Goal: Task Accomplishment & Management: Manage account settings

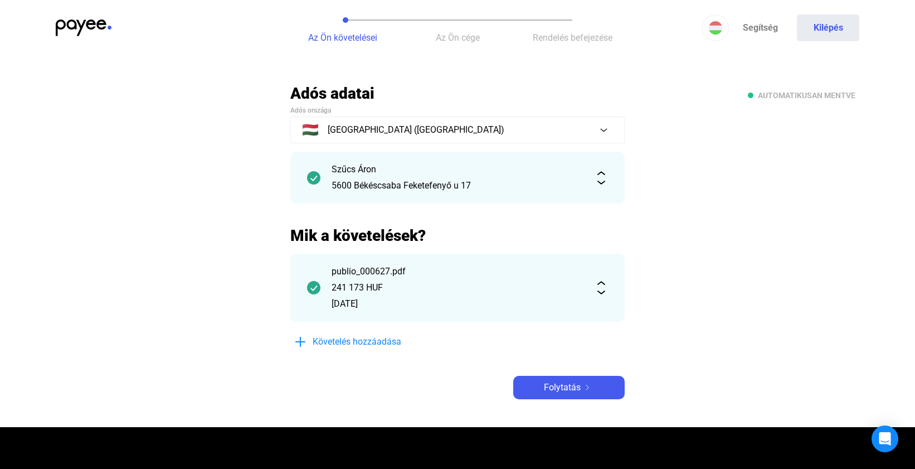
click at [71, 22] on img at bounding box center [84, 27] width 56 height 17
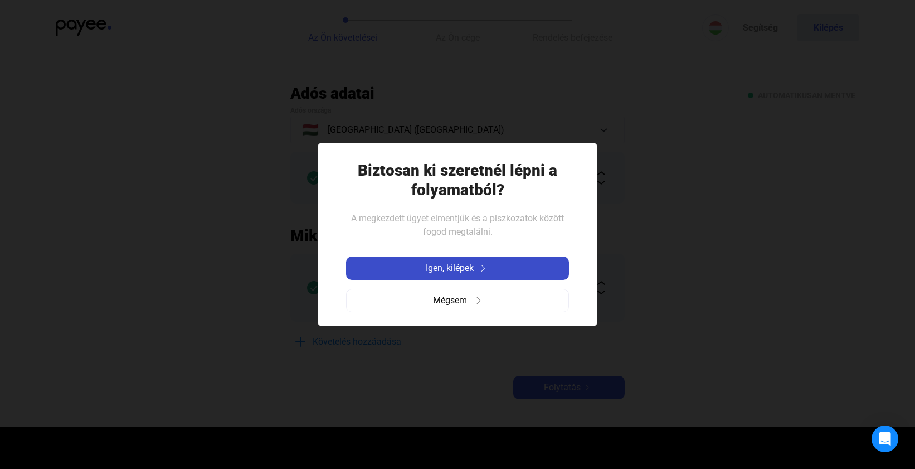
click at [432, 264] on span "Igen, kilépek" at bounding box center [450, 267] width 48 height 13
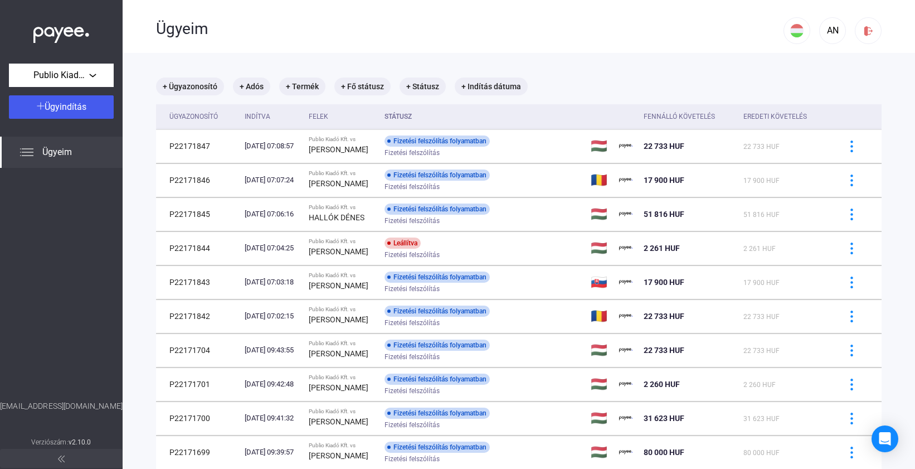
click at [56, 150] on span "Ügyeim" at bounding box center [57, 151] width 30 height 13
click at [91, 75] on div "Publio Kiadó Kft." at bounding box center [61, 76] width 98 height 14
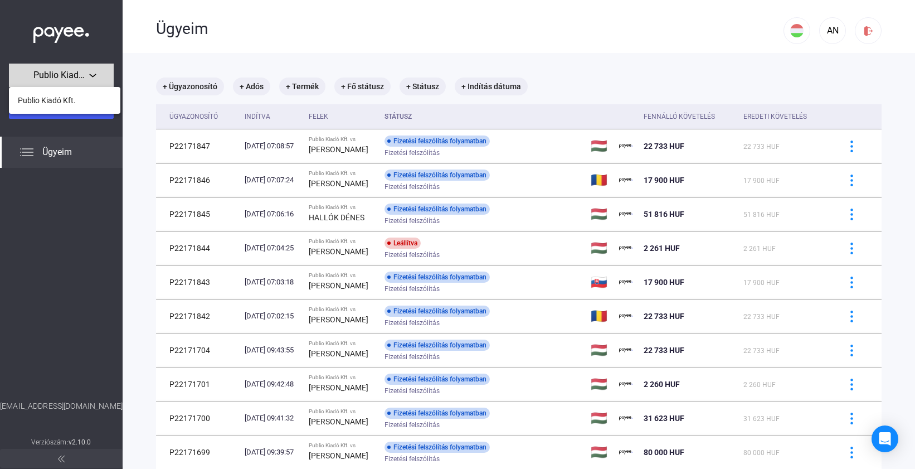
click at [91, 75] on div at bounding box center [457, 234] width 915 height 469
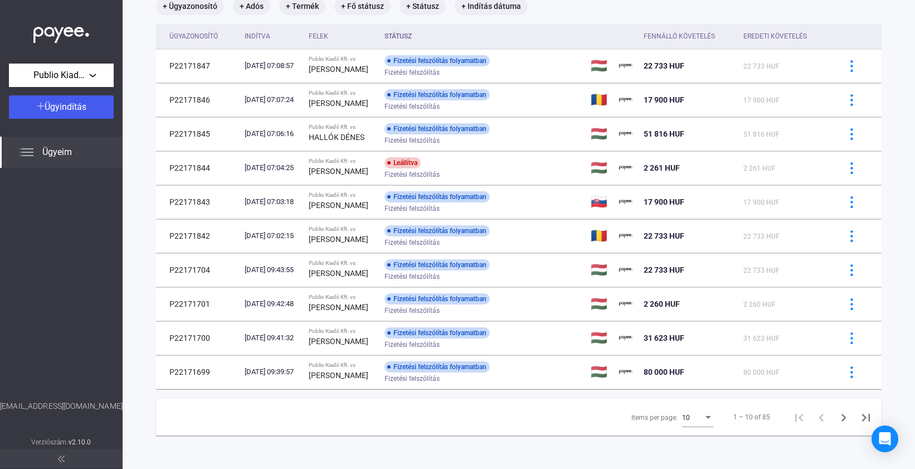
scroll to position [81, 0]
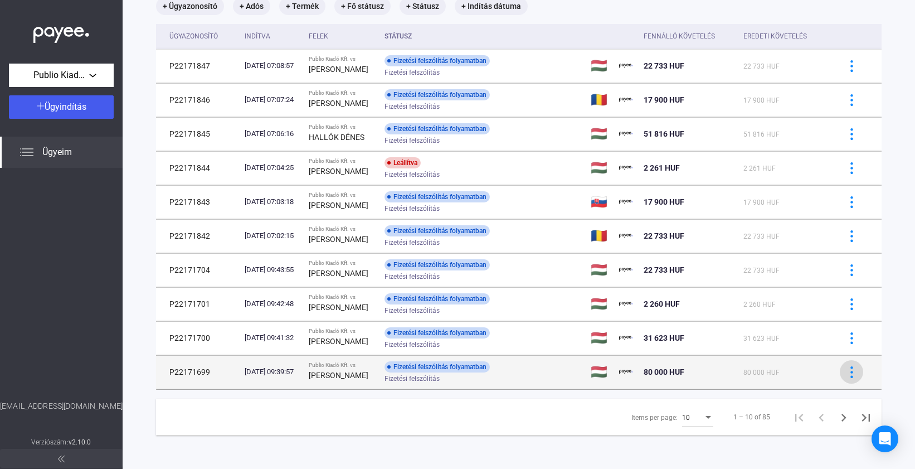
click at [850, 374] on img at bounding box center [852, 372] width 12 height 12
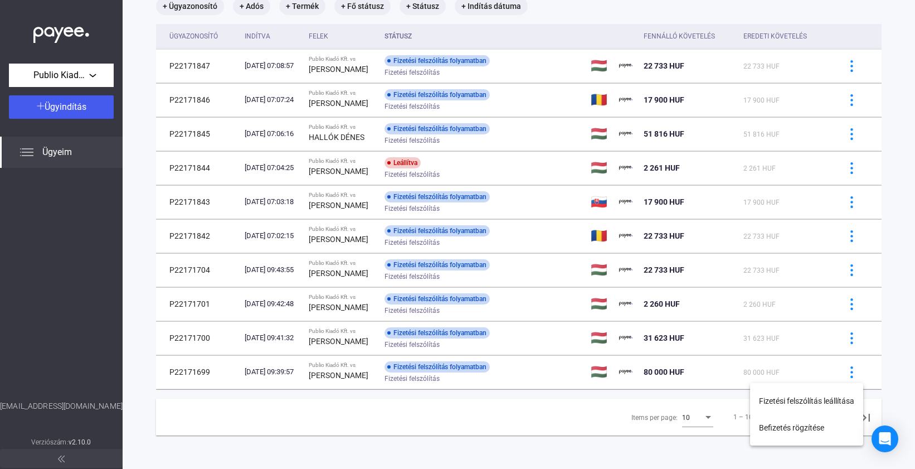
scroll to position [0, 0]
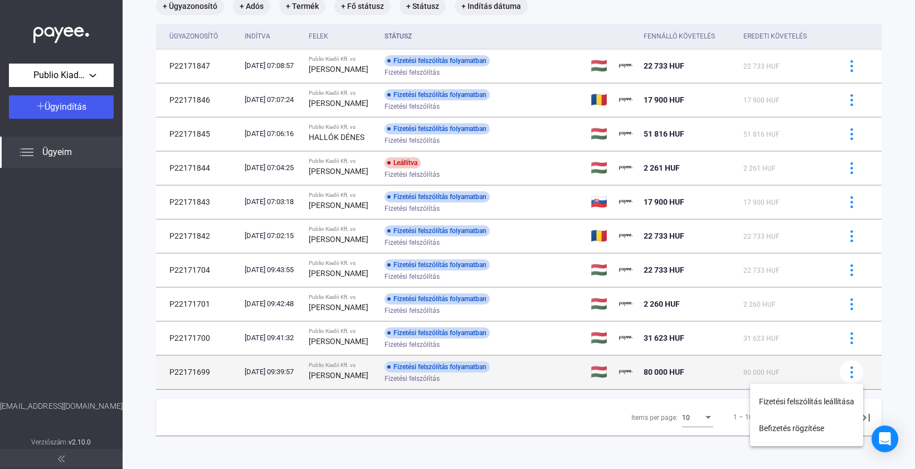
drag, startPoint x: 494, startPoint y: 379, endPoint x: 441, endPoint y: 382, distance: 53.0
click at [493, 379] on div at bounding box center [457, 234] width 915 height 469
